Goal: Book appointment/travel/reservation

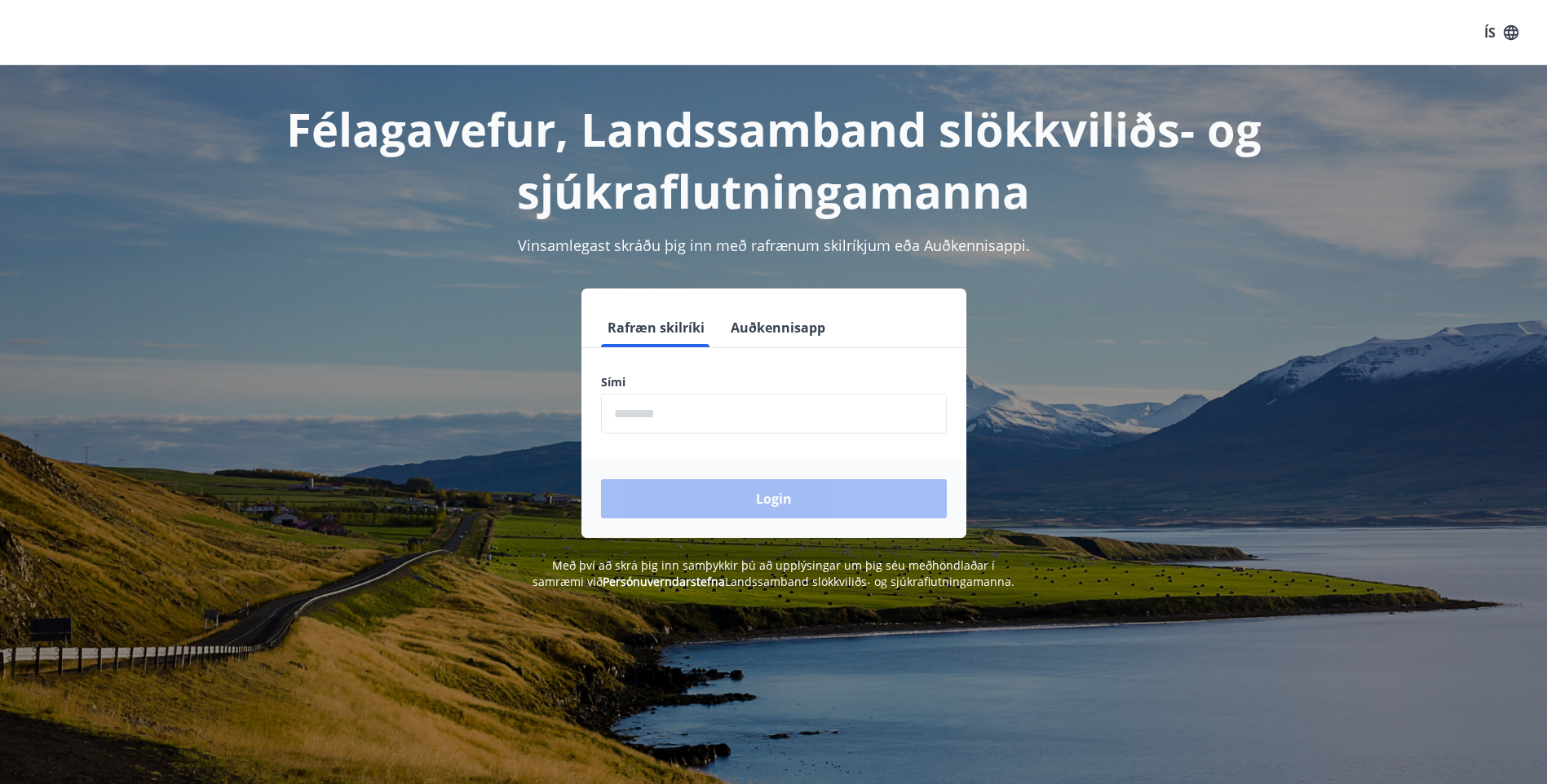
click at [720, 413] on input "phone" at bounding box center [774, 413] width 345 height 40
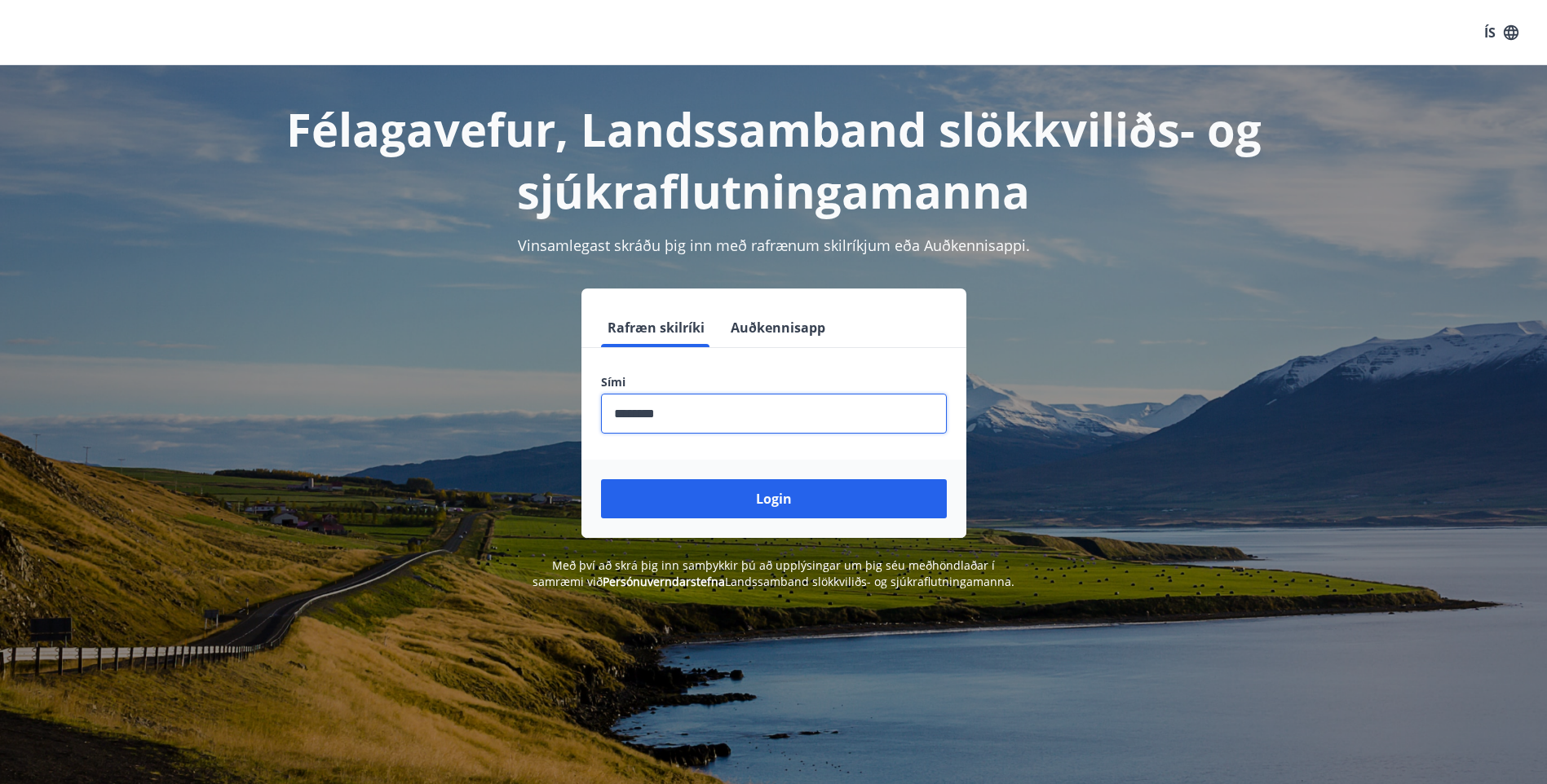
type input "********"
click at [601, 479] on button "Login" at bounding box center [774, 498] width 345 height 39
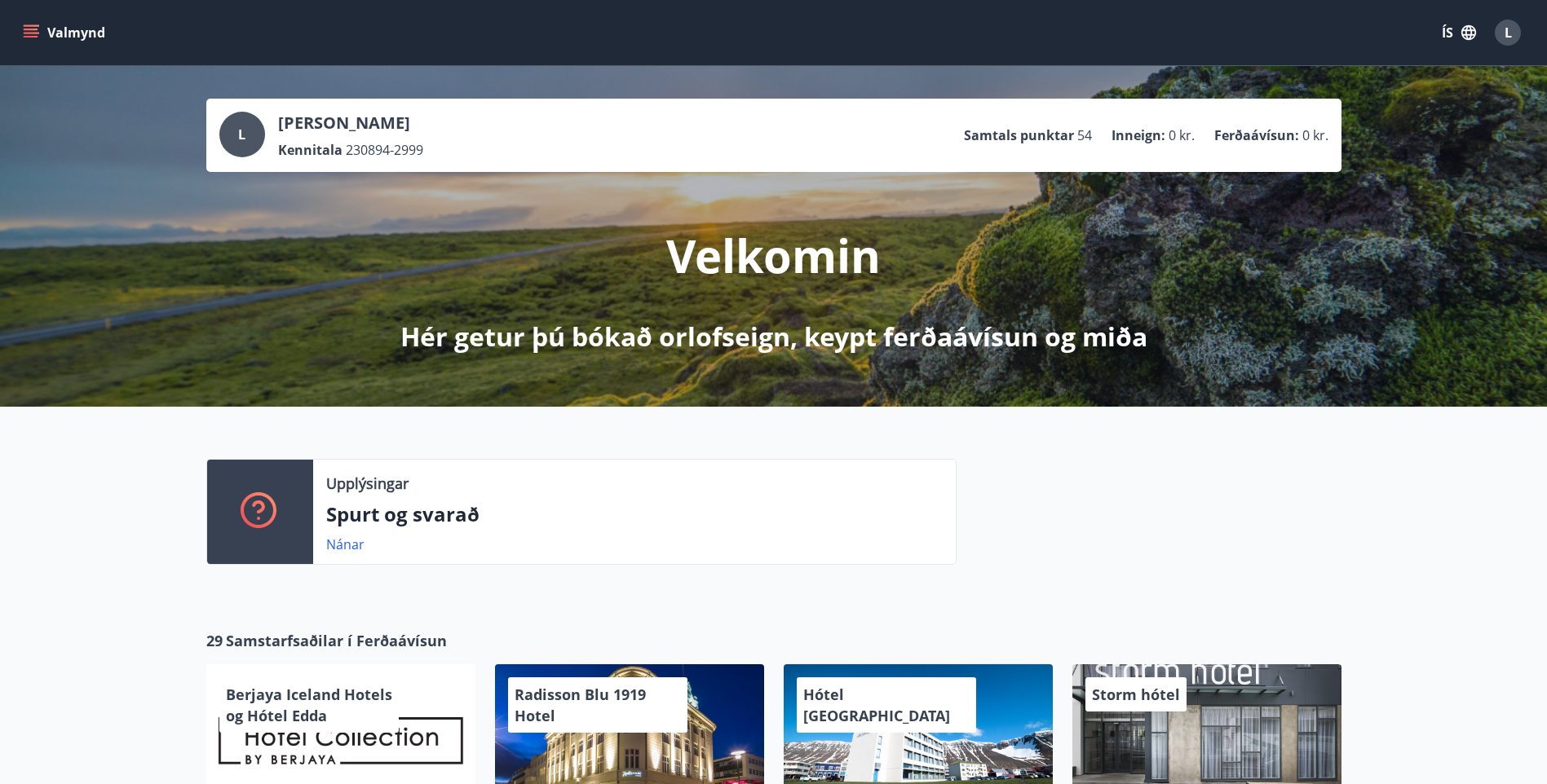
click at [84, 30] on button "Valmynd" at bounding box center [65, 32] width 92 height 29
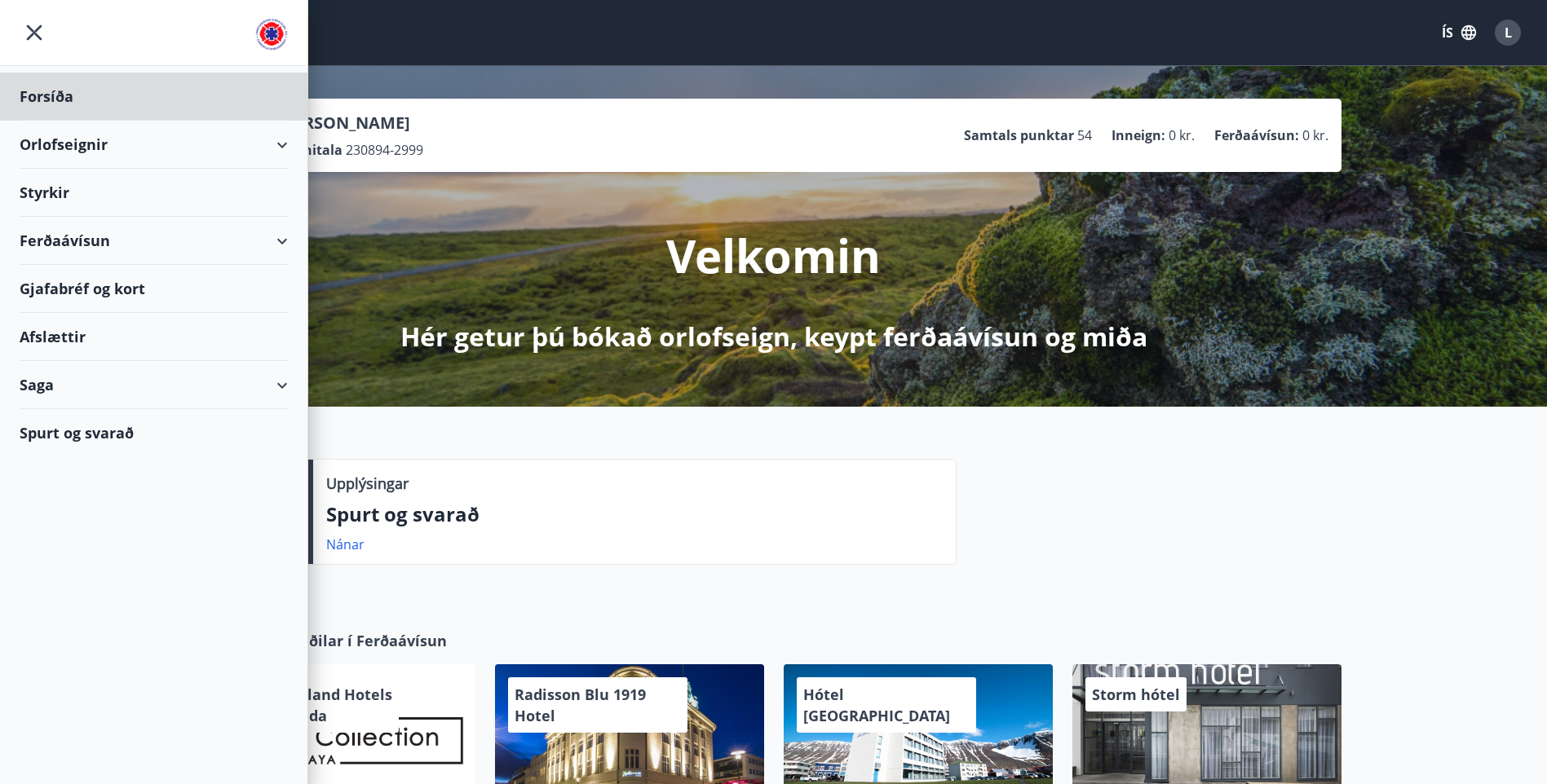
click at [63, 120] on div "Styrkir" at bounding box center [154, 97] width 268 height 48
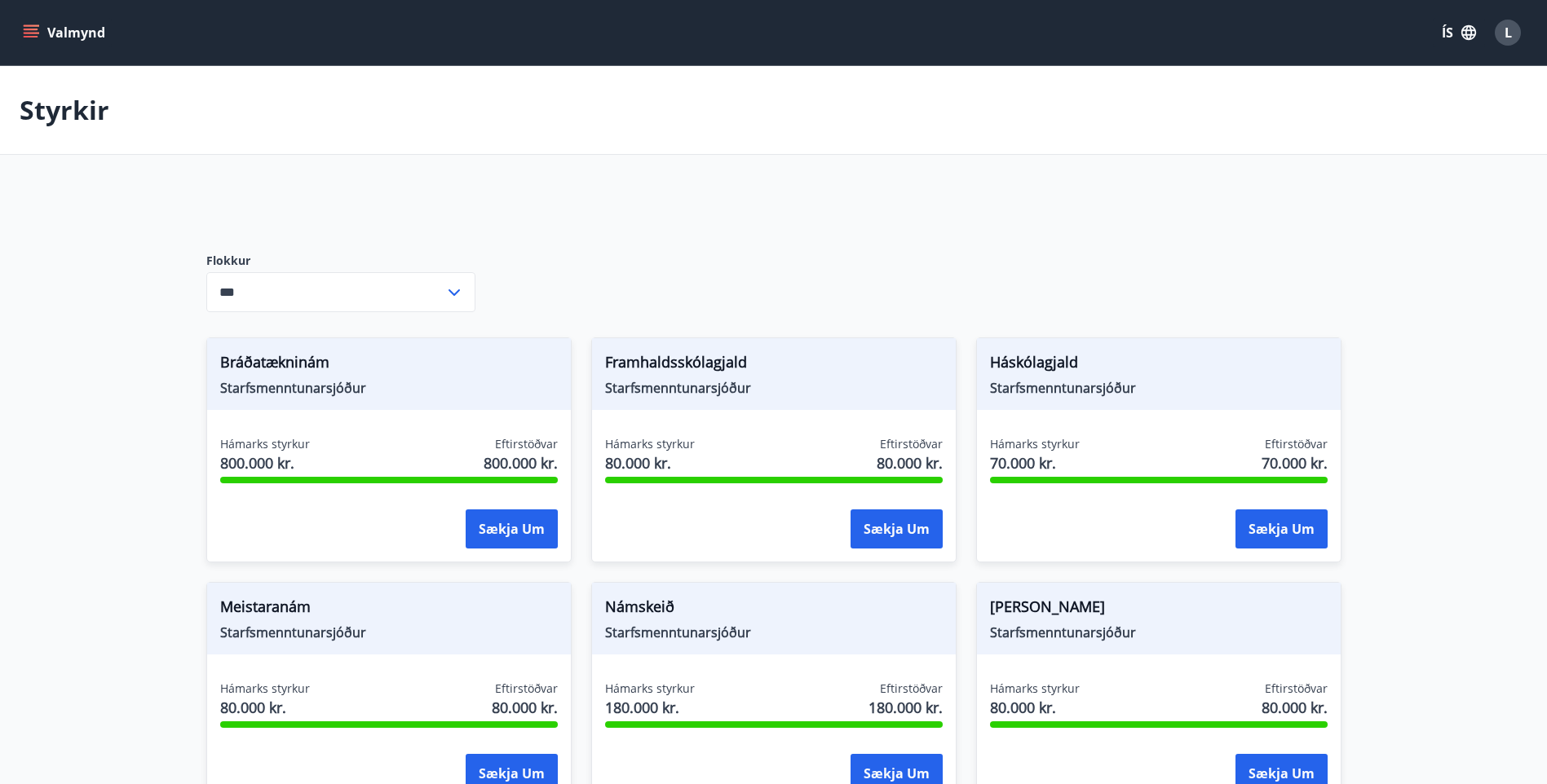
type input "***"
click at [70, 37] on button "Valmynd" at bounding box center [65, 32] width 92 height 29
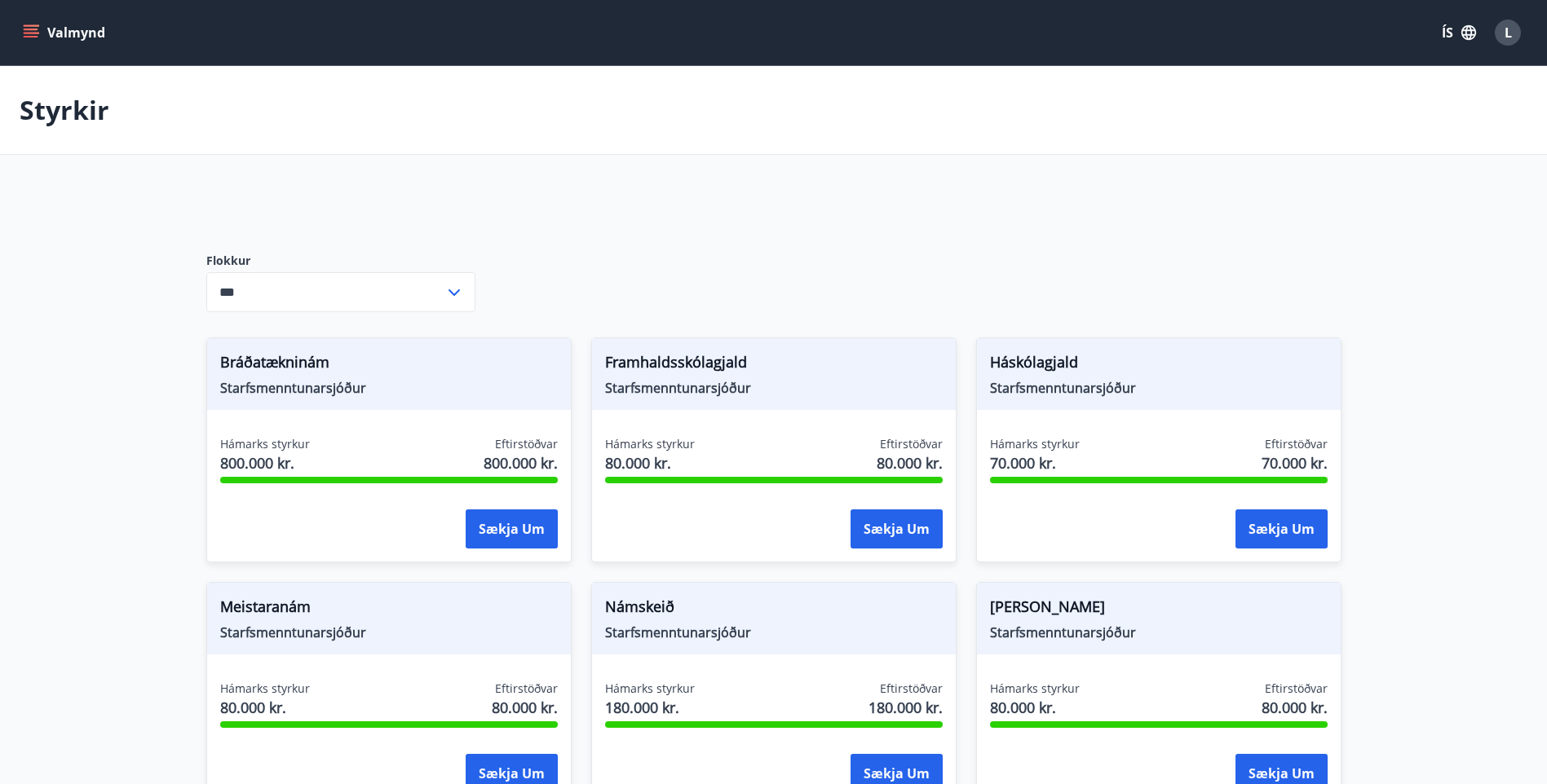
click at [435, 285] on input "***" at bounding box center [324, 292] width 238 height 40
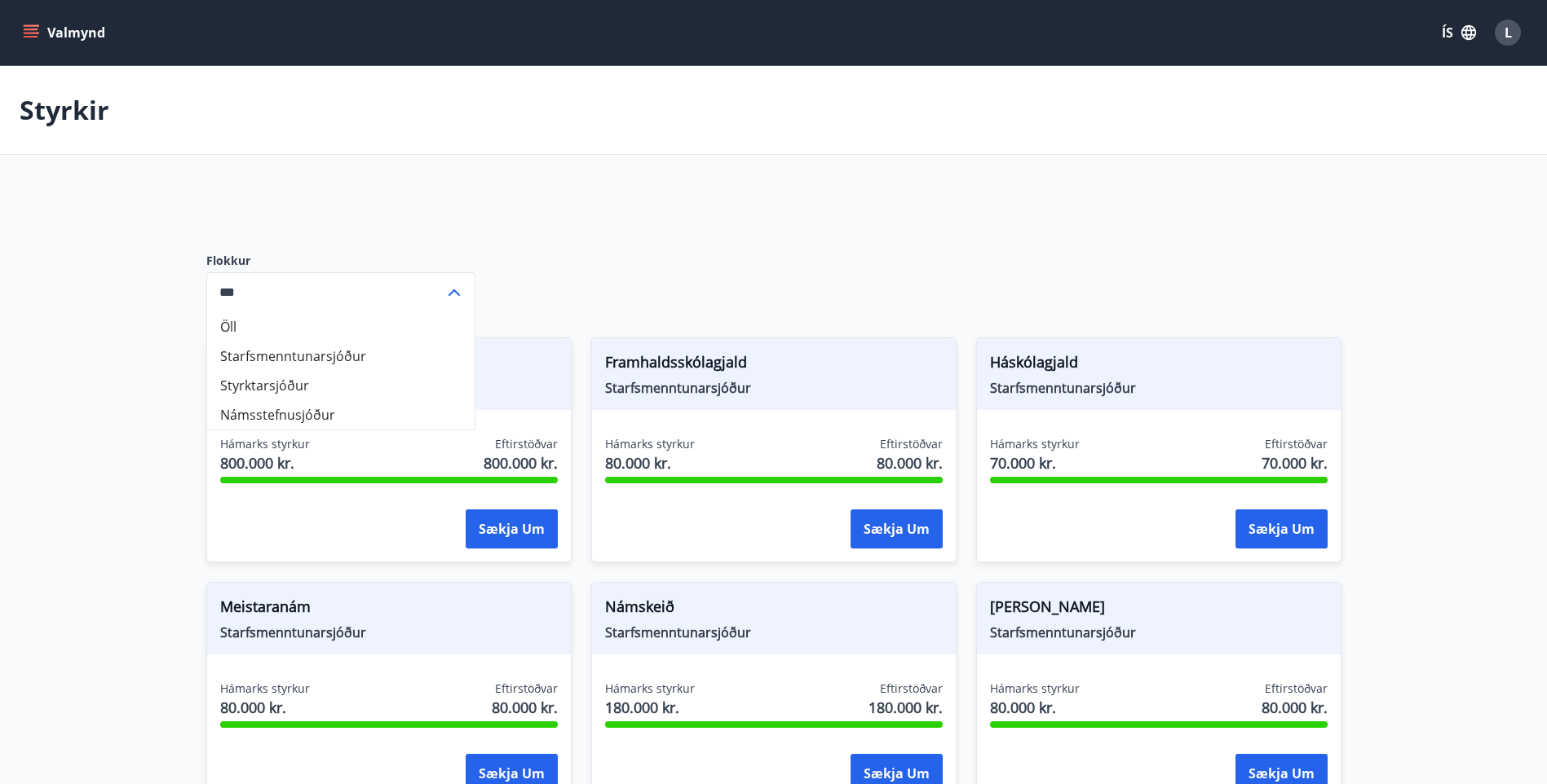
click at [435, 285] on input "***" at bounding box center [324, 292] width 238 height 40
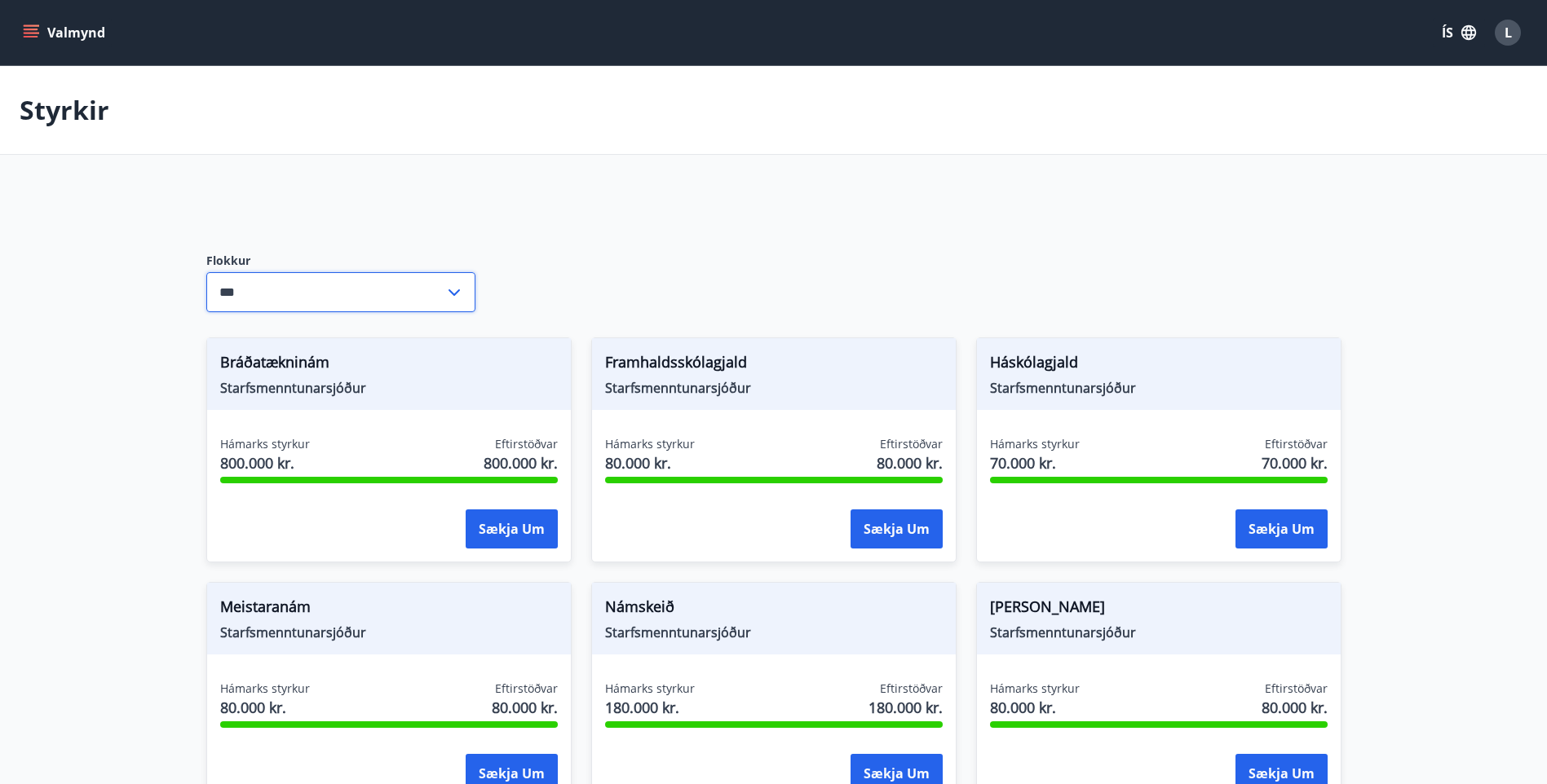
click at [1508, 37] on span "L" at bounding box center [1508, 32] width 8 height 18
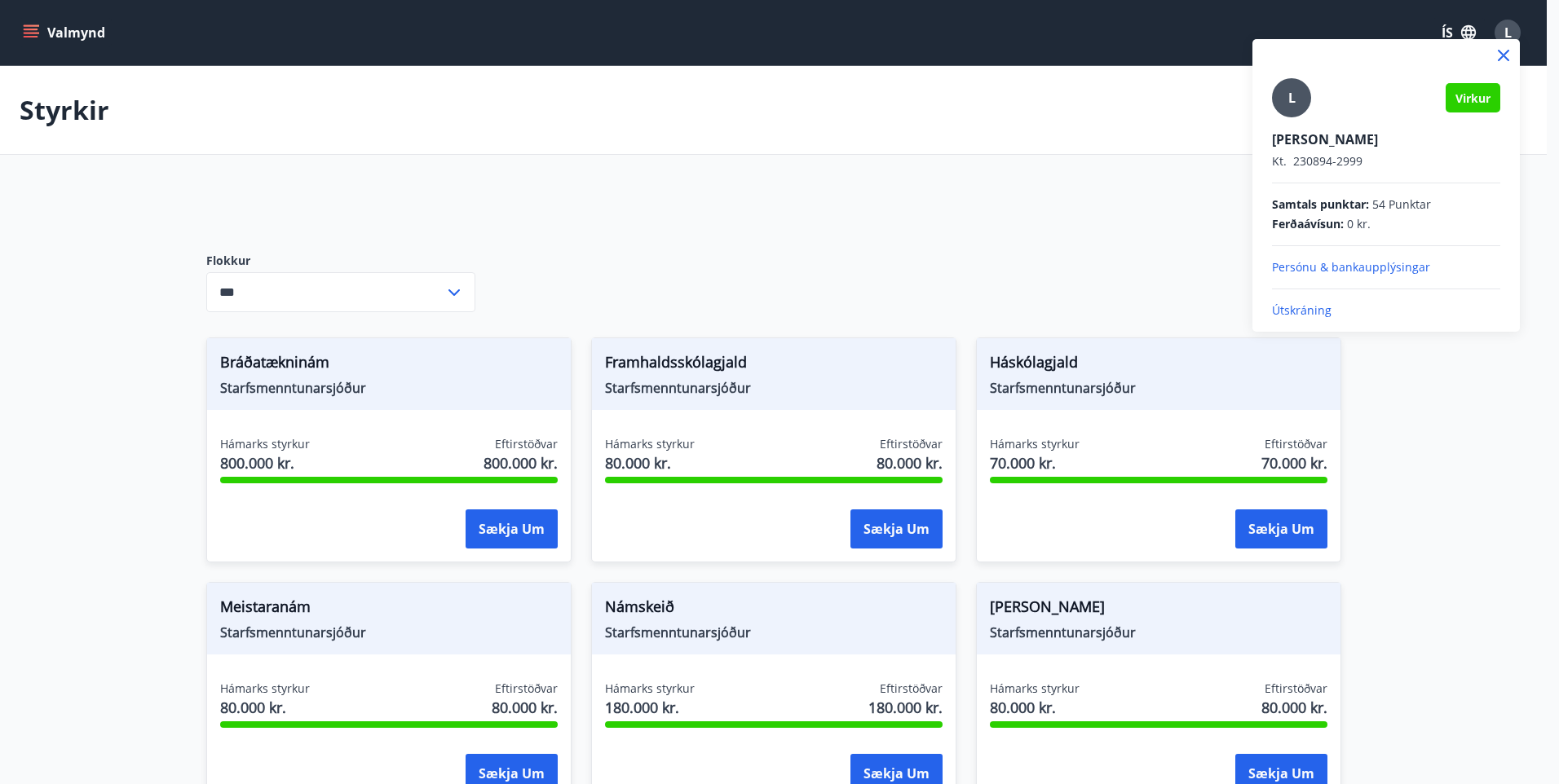
click at [1508, 37] on div at bounding box center [780, 392] width 1559 height 784
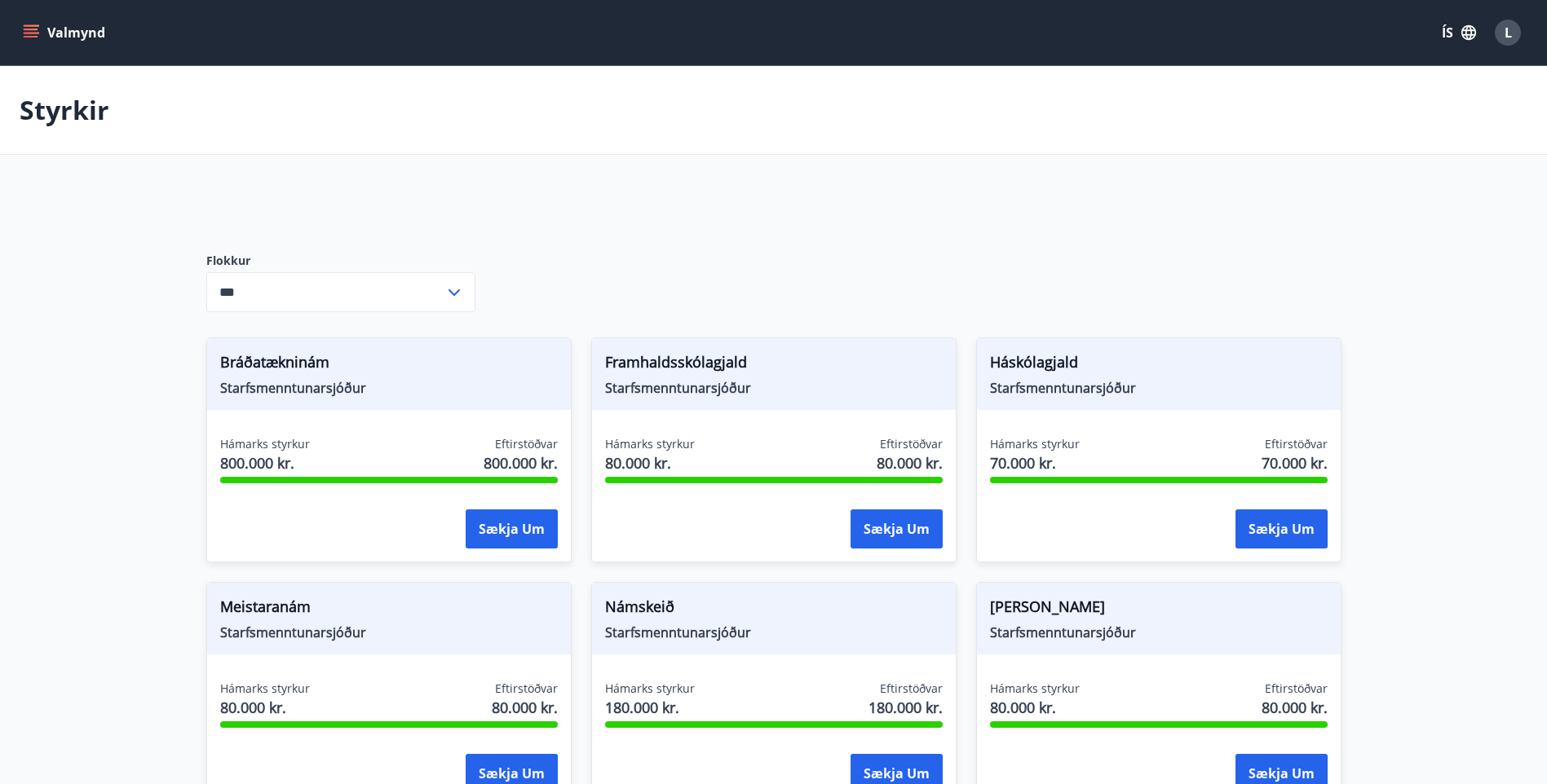
click at [43, 44] on button "Valmynd" at bounding box center [65, 32] width 92 height 29
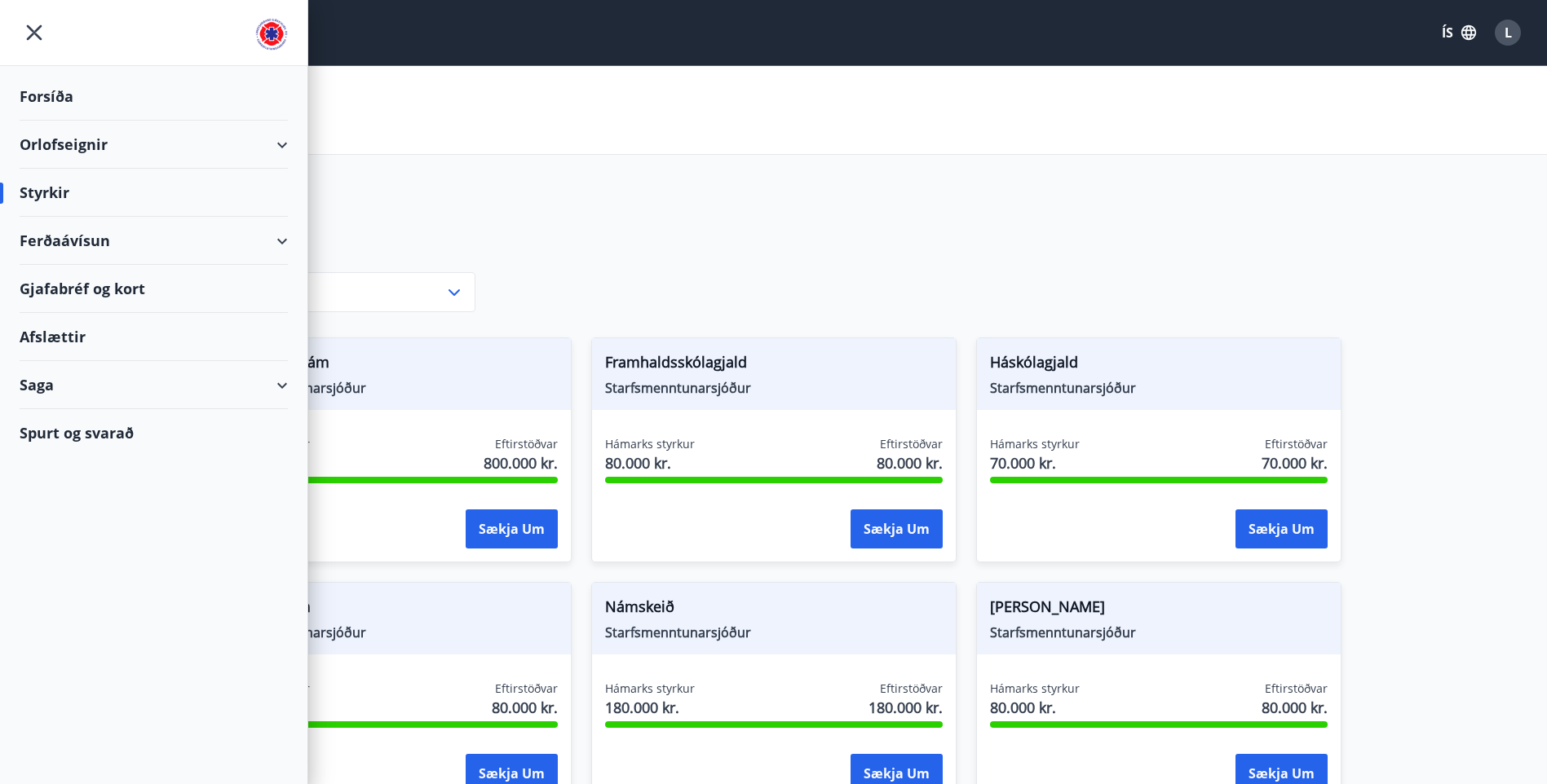
click at [118, 379] on div "Saga" at bounding box center [154, 385] width 268 height 48
click at [69, 491] on div "Umsóknir" at bounding box center [153, 495] width 242 height 34
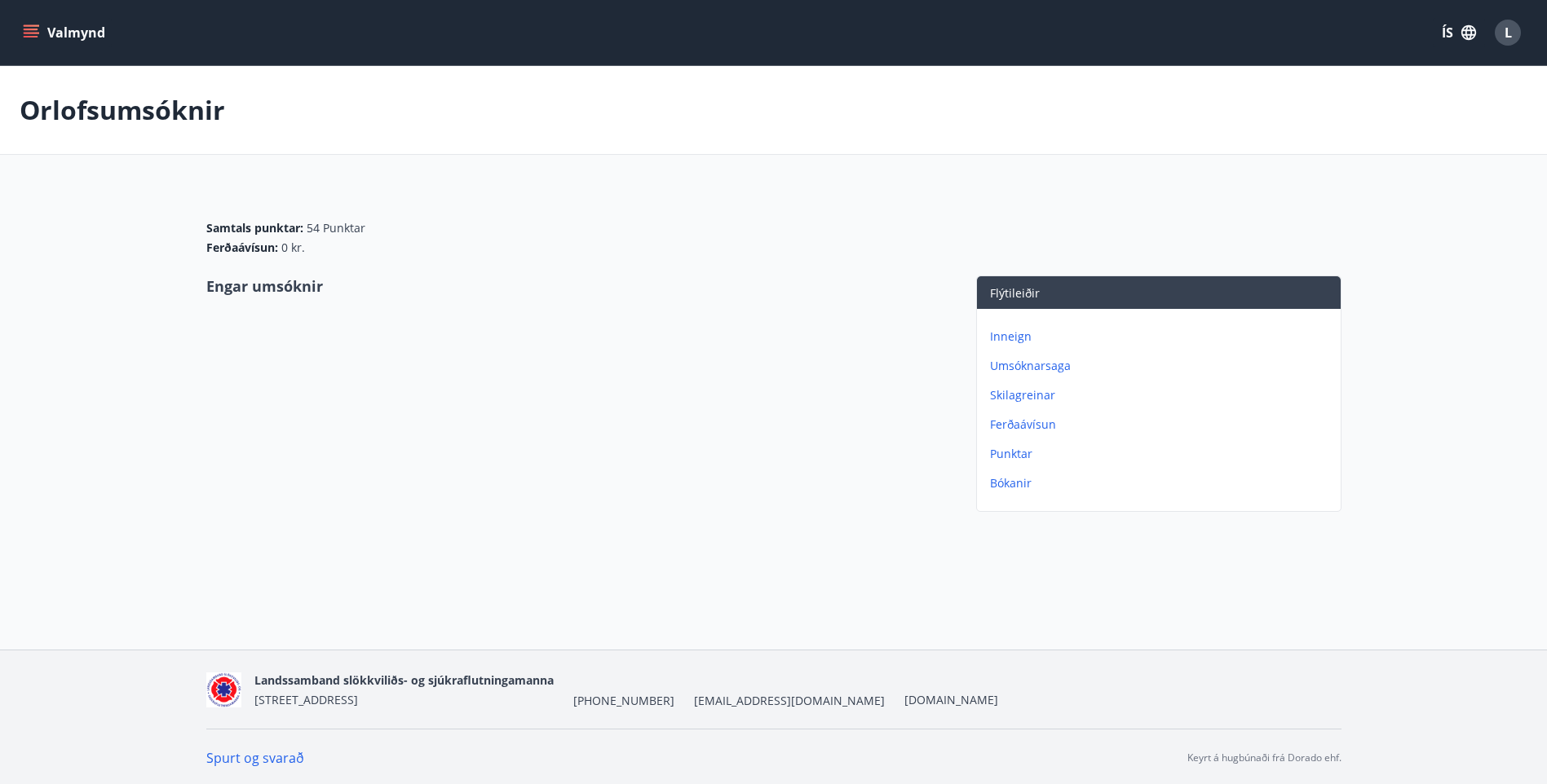
click at [1035, 366] on p "Umsóknarsaga" at bounding box center [1162, 365] width 344 height 16
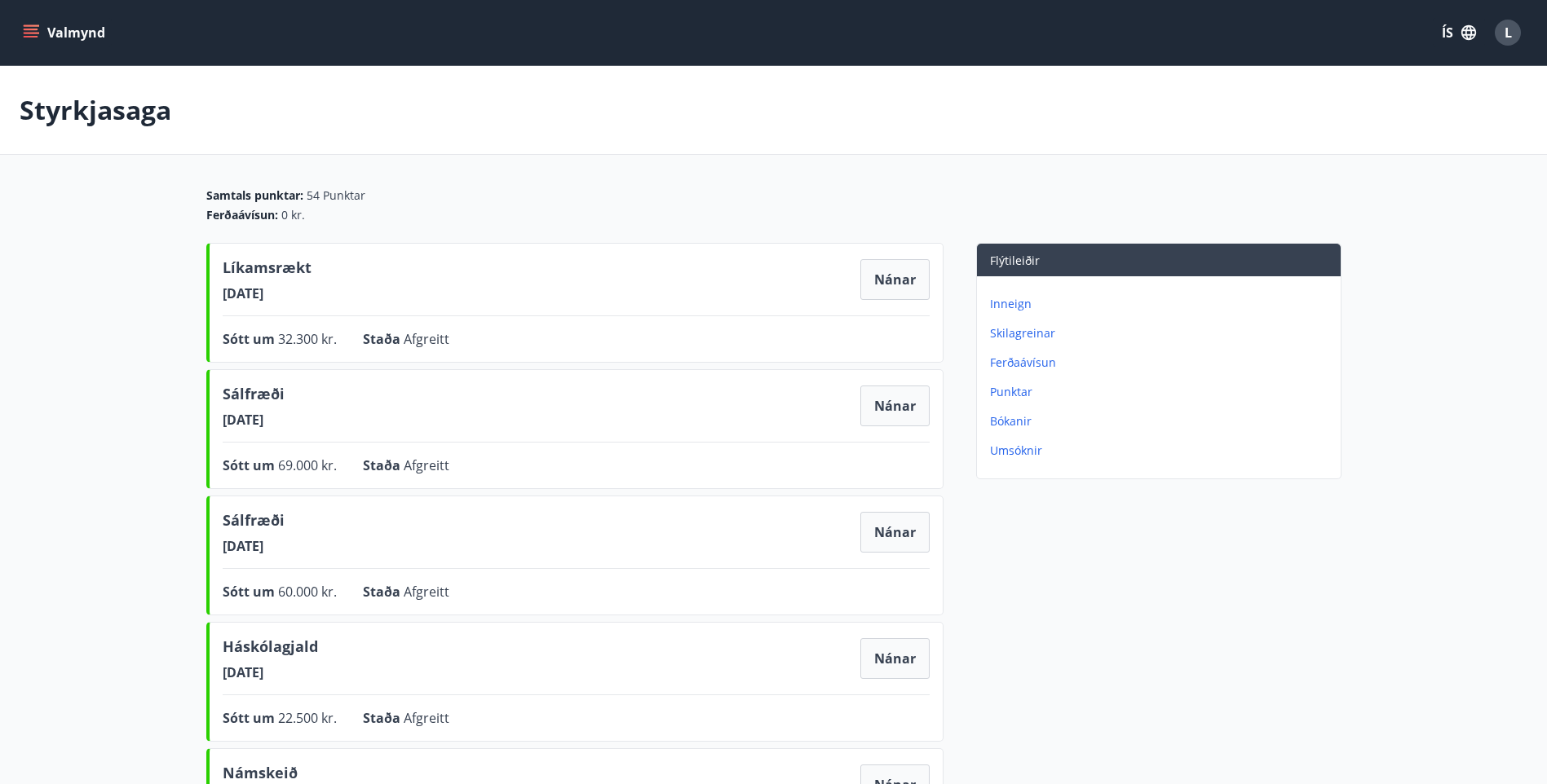
click at [50, 31] on button "Valmynd" at bounding box center [65, 32] width 92 height 29
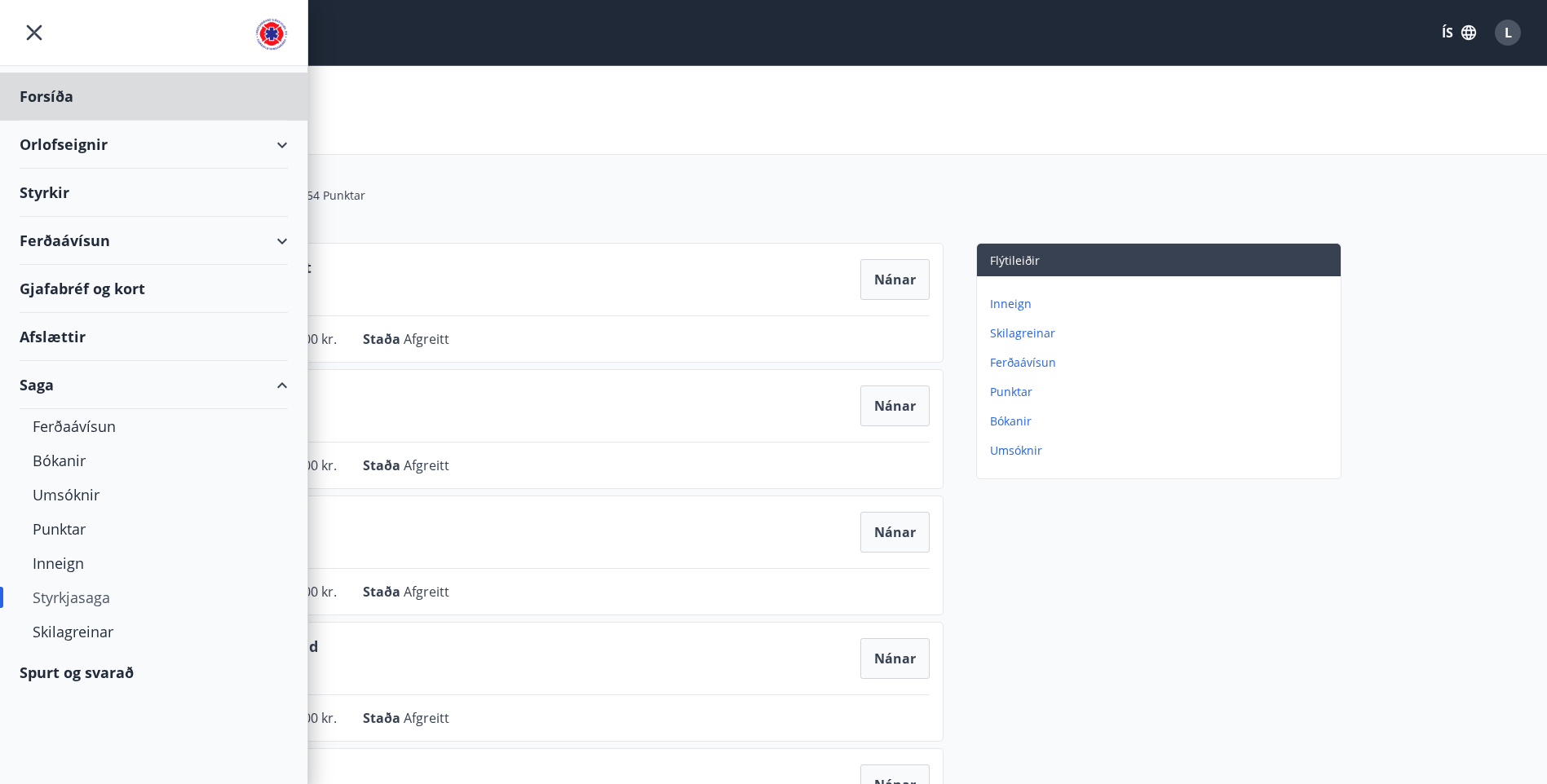
click at [66, 120] on div "Styrkir" at bounding box center [154, 97] width 268 height 48
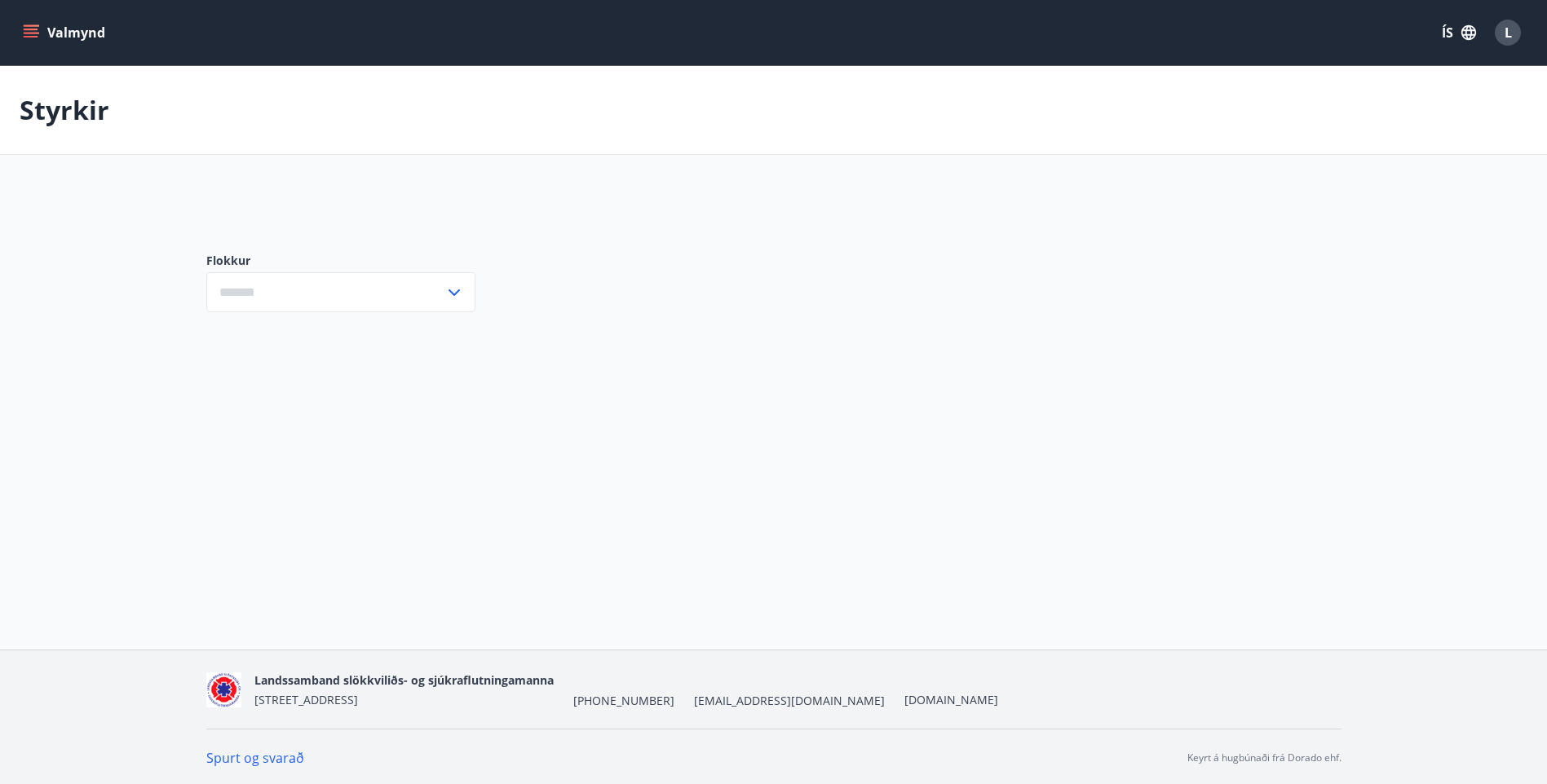
type input "***"
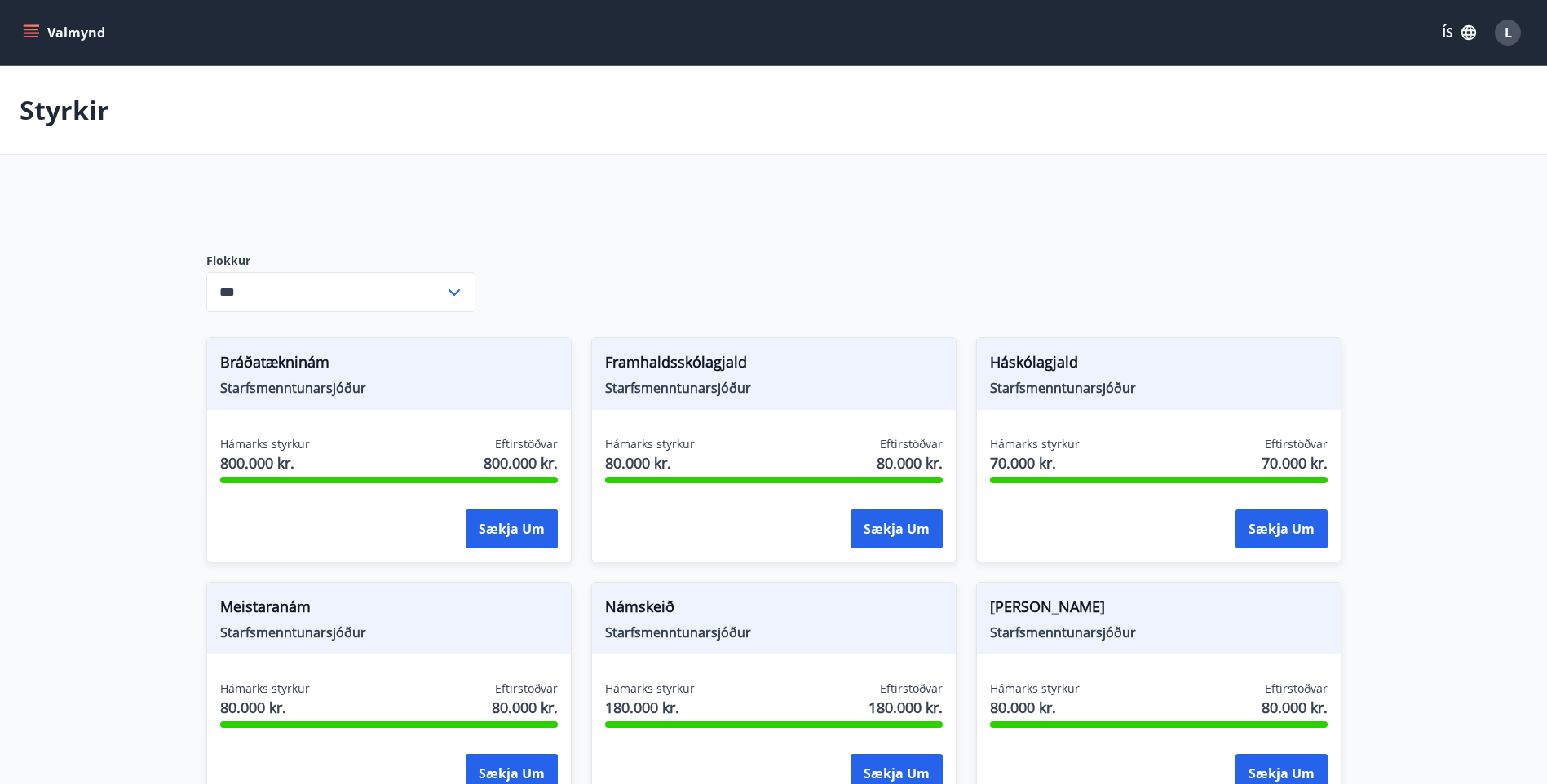
click at [23, 37] on icon "menu" at bounding box center [30, 32] width 16 height 16
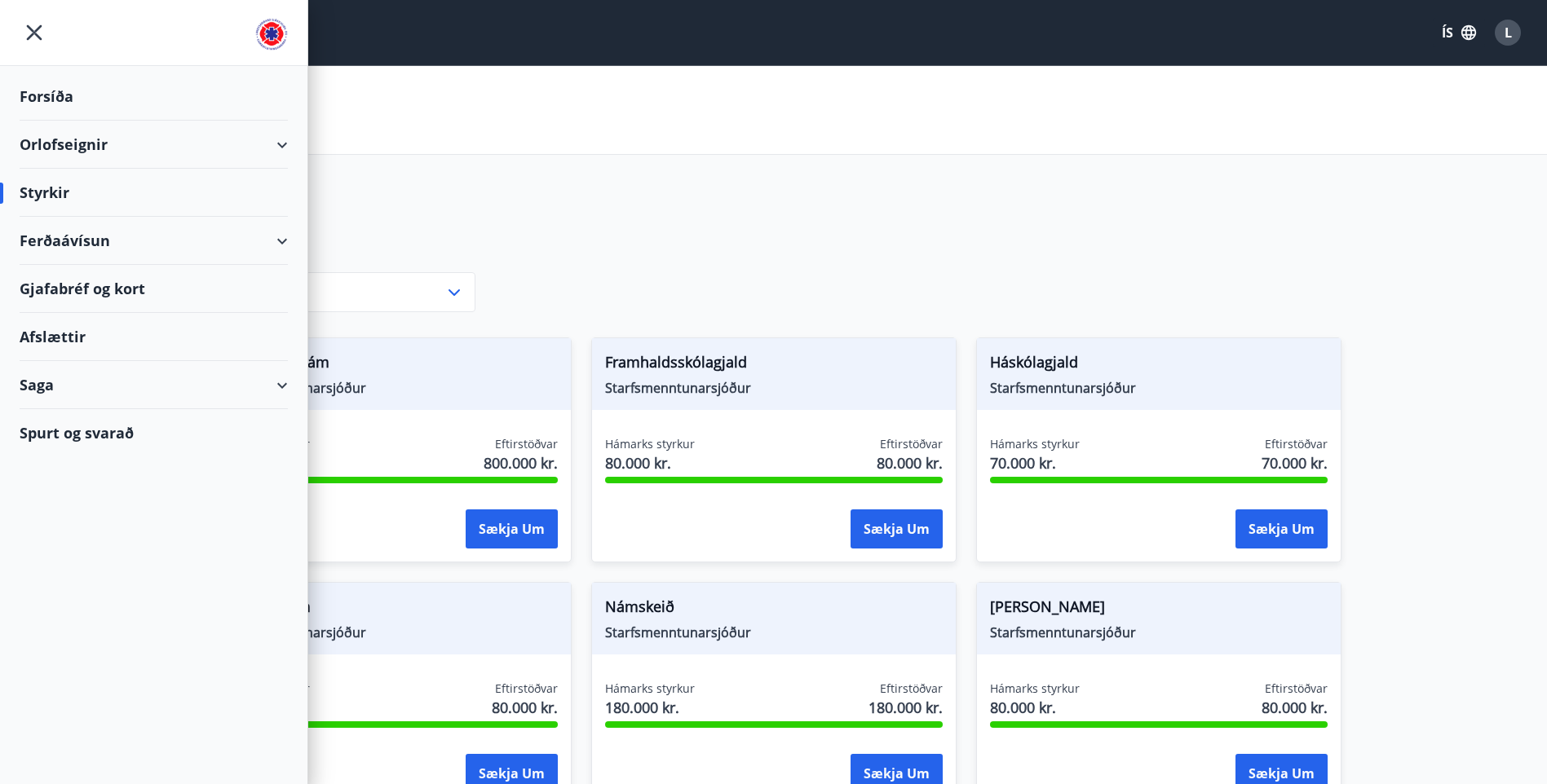
click at [276, 146] on div "Orlofseignir" at bounding box center [154, 144] width 268 height 48
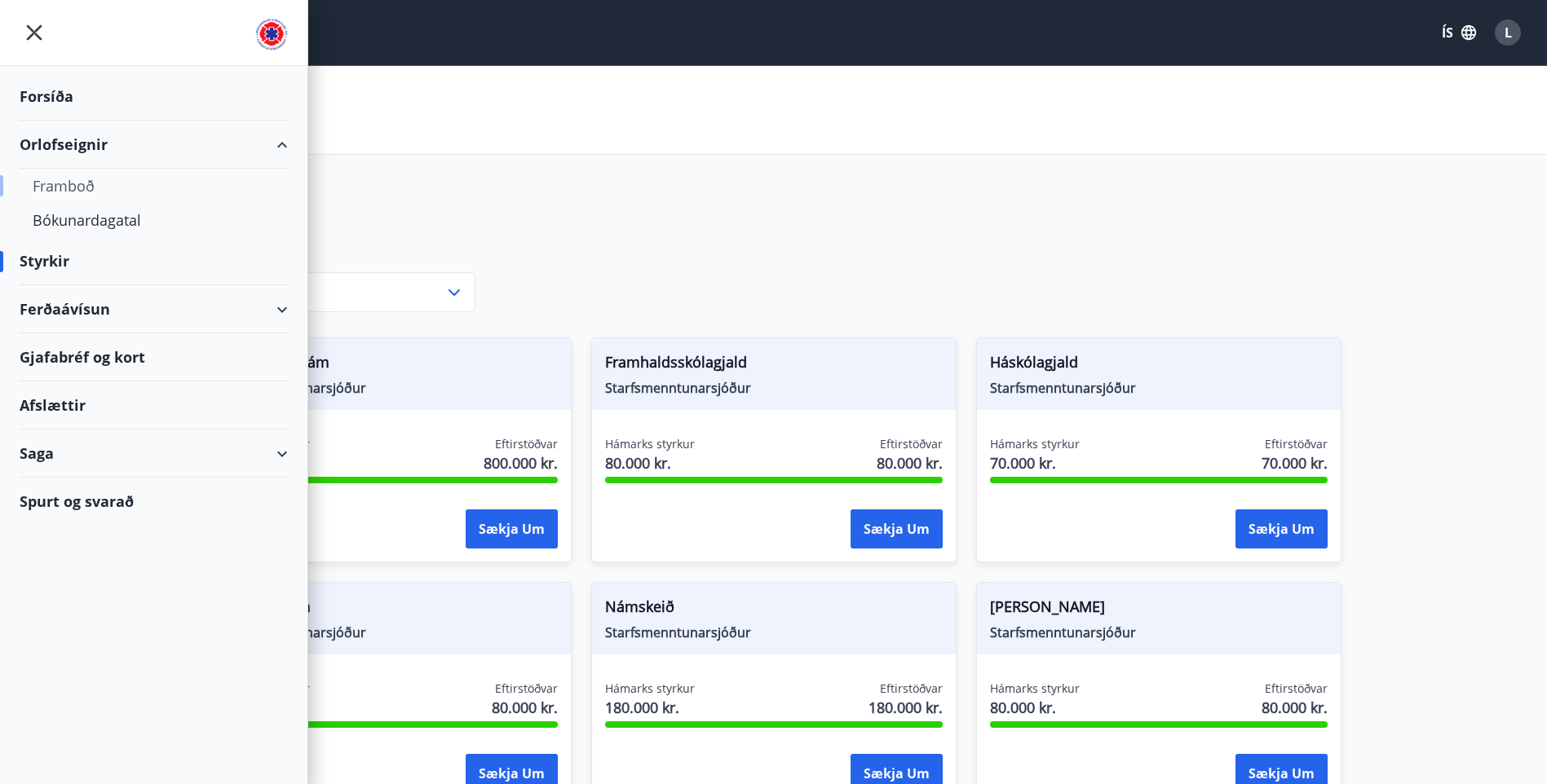
click at [81, 192] on div "Framboð" at bounding box center [153, 186] width 242 height 34
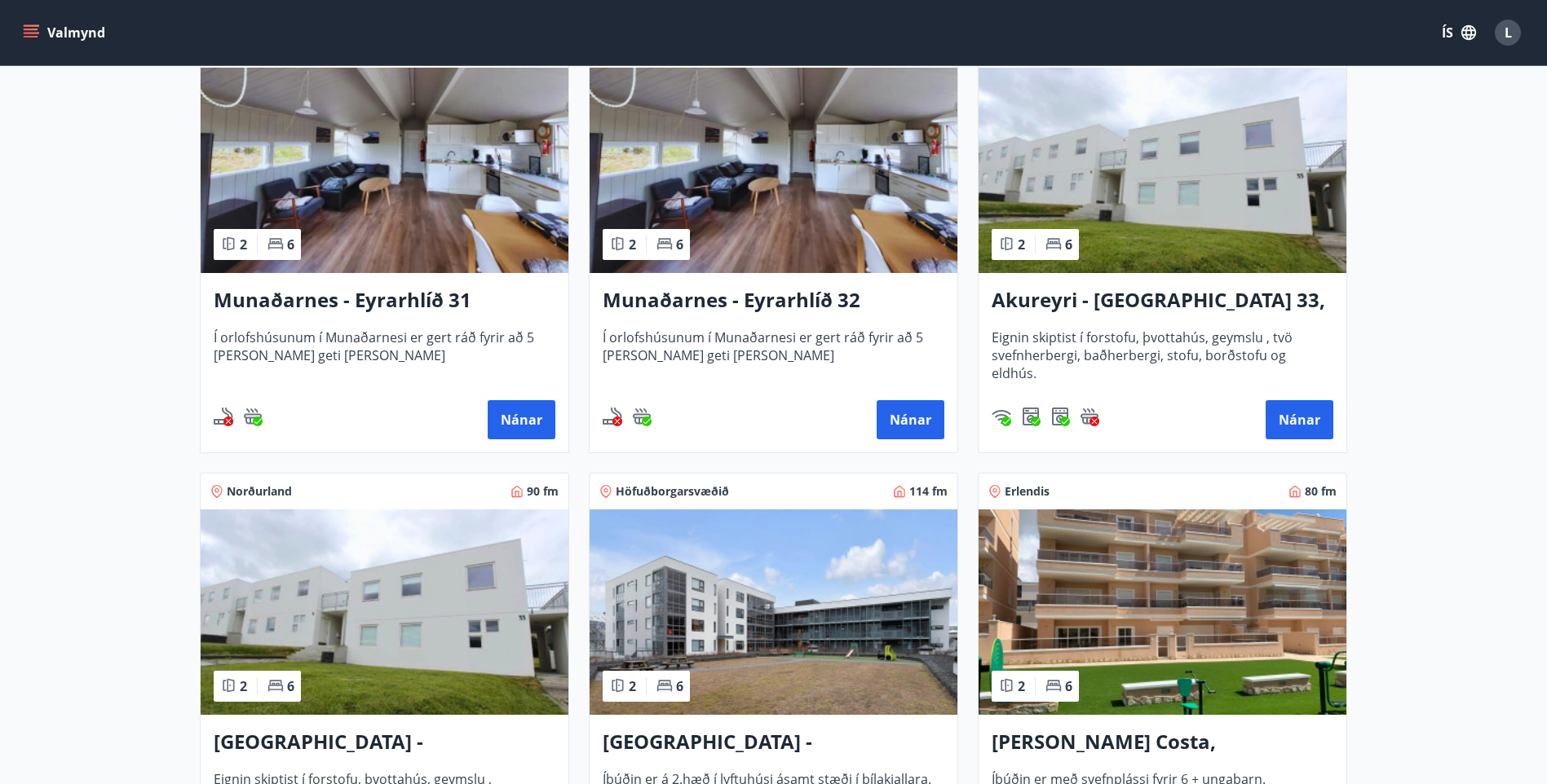
scroll to position [262, 0]
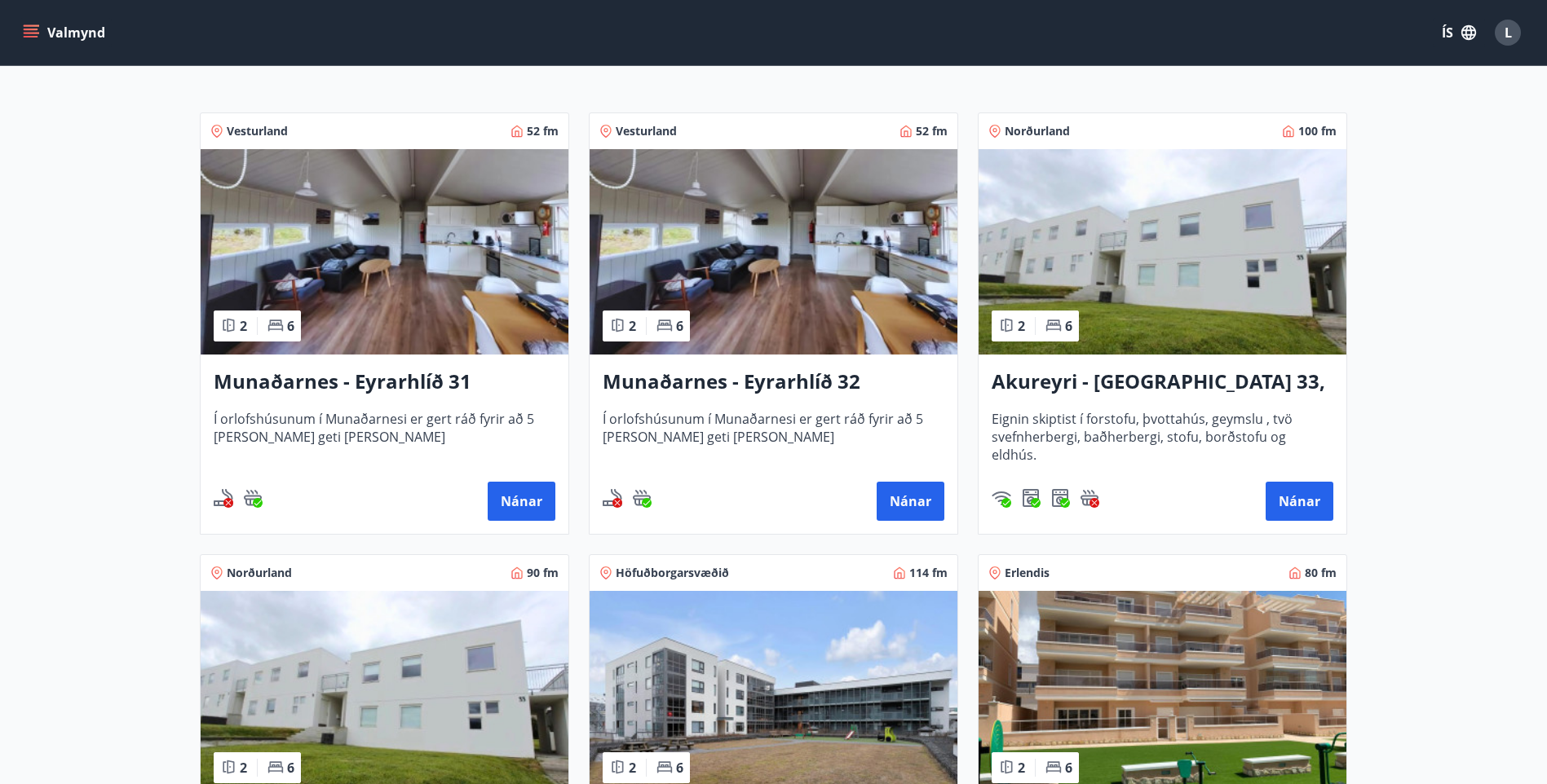
click at [417, 383] on h3 "Munaðarnes - Eyrarhlíð 31" at bounding box center [384, 382] width 341 height 29
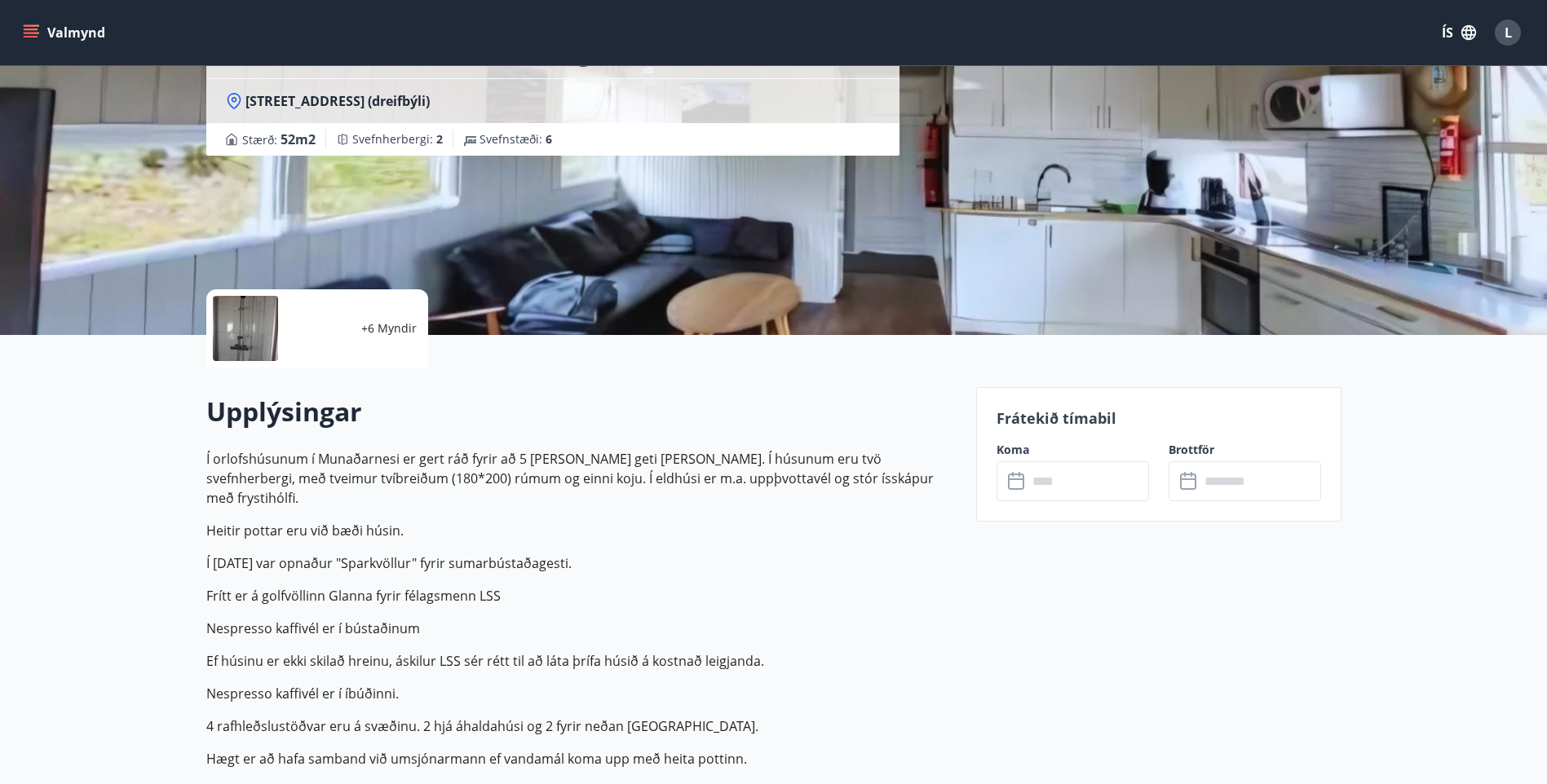
scroll to position [163, 0]
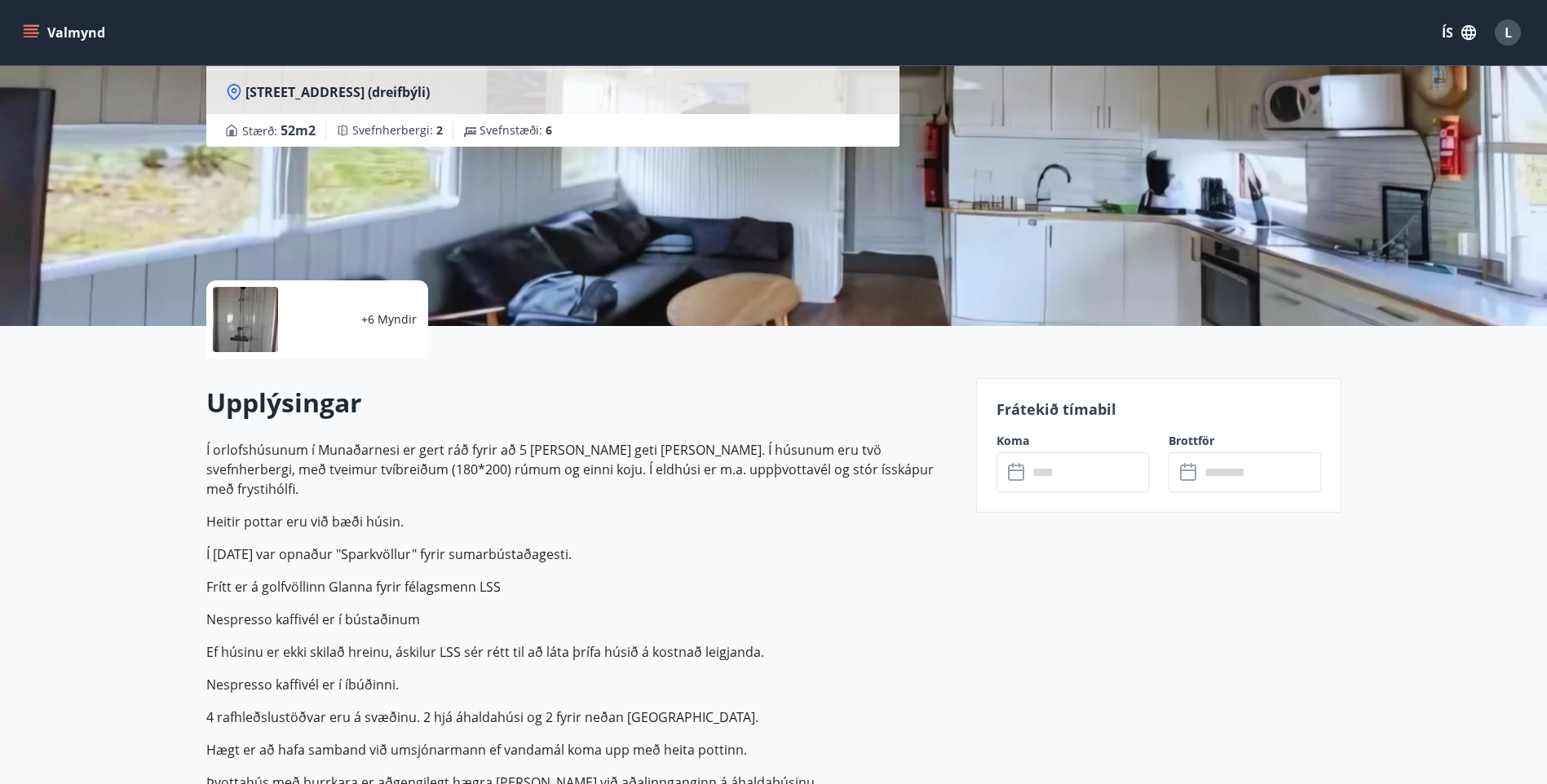
click at [1118, 474] on input "text" at bounding box center [1088, 472] width 121 height 40
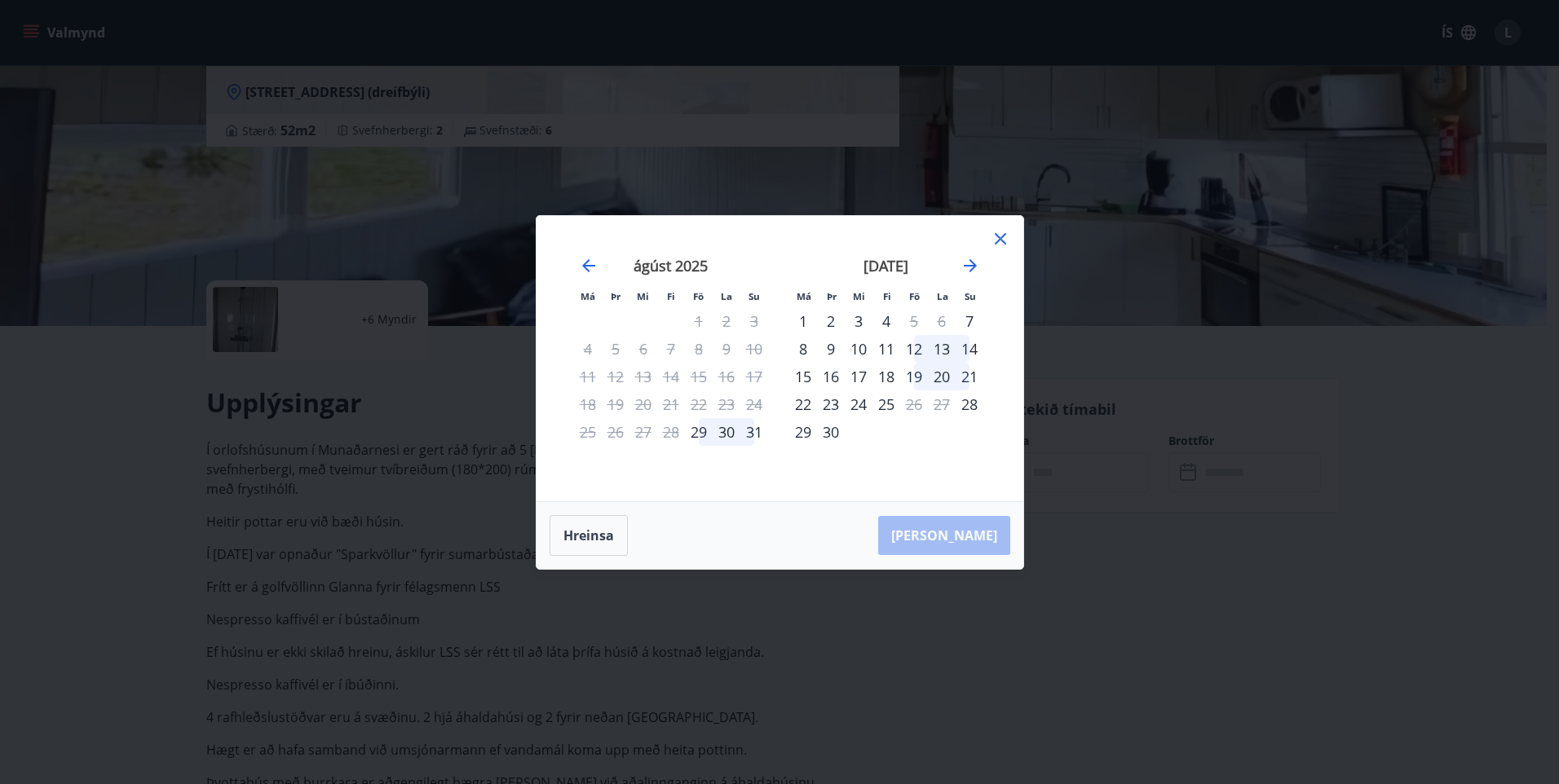
click at [1000, 241] on icon at bounding box center [1000, 239] width 20 height 20
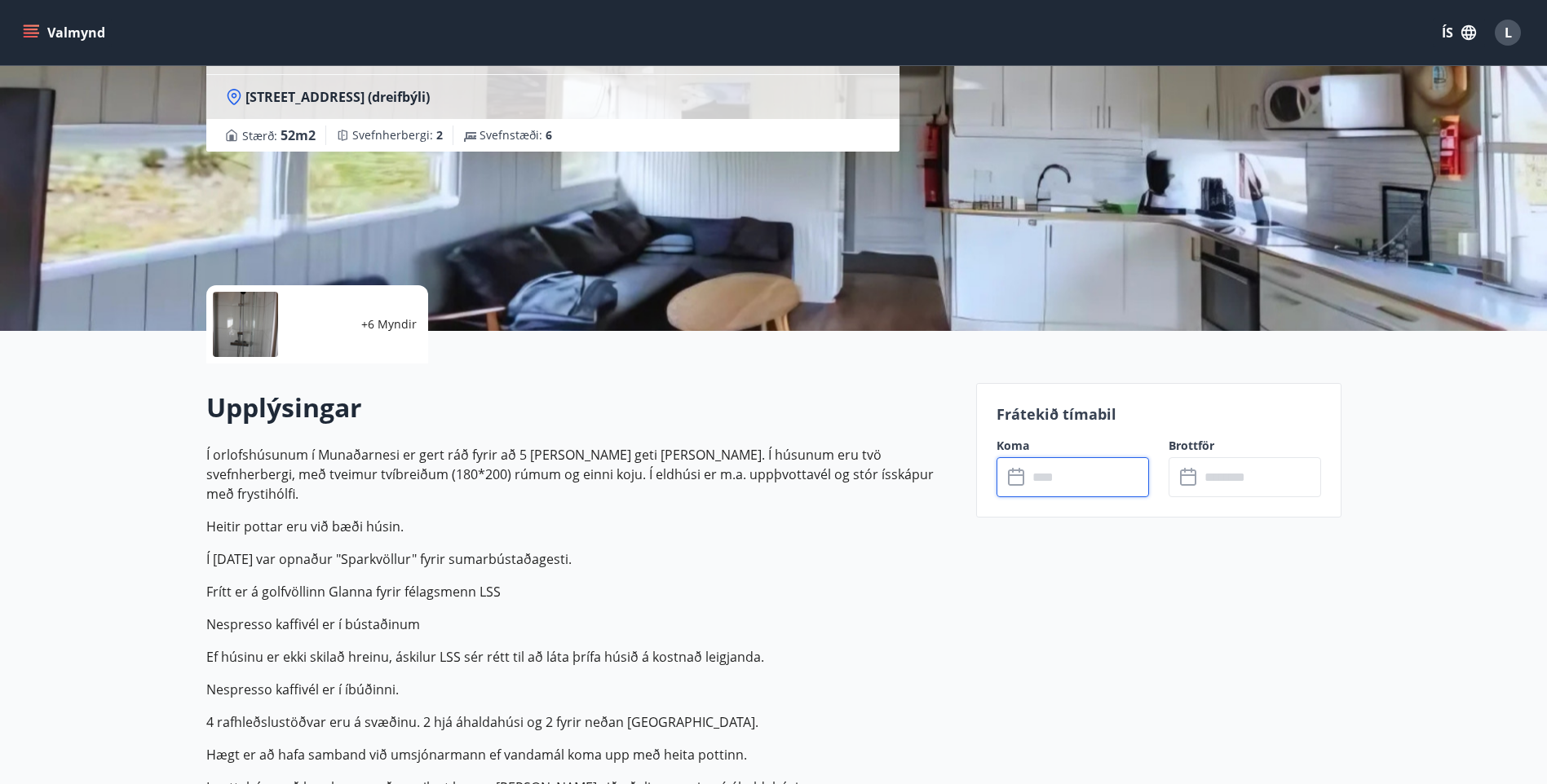
scroll to position [0, 0]
